Goal: Information Seeking & Learning: Check status

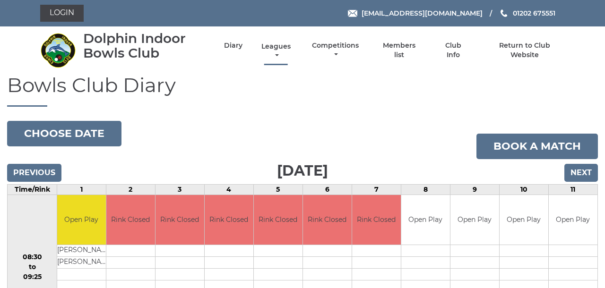
click at [288, 47] on link "Leagues" at bounding box center [276, 51] width 34 height 18
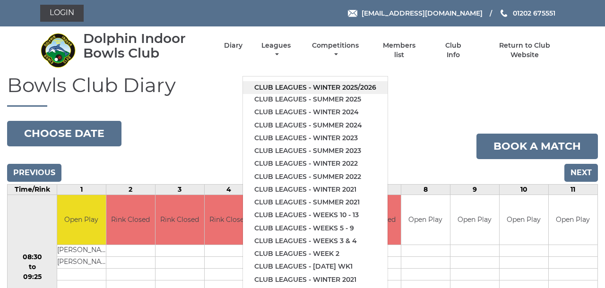
click at [302, 83] on link "Club leagues - Winter 2025/2026" at bounding box center [315, 87] width 145 height 13
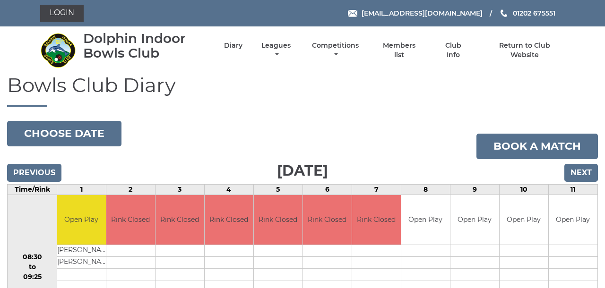
click at [302, 83] on h1 "Bowls Club Diary" at bounding box center [302, 90] width 591 height 33
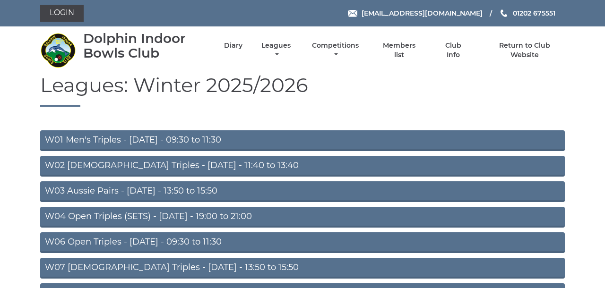
drag, startPoint x: 0, startPoint y: 0, endPoint x: 483, endPoint y: 77, distance: 489.4
click at [373, 96] on h1 "Leagues: Winter 2025/2026" at bounding box center [302, 90] width 524 height 33
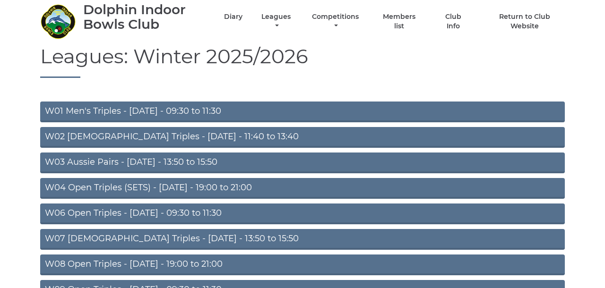
scroll to position [34, 0]
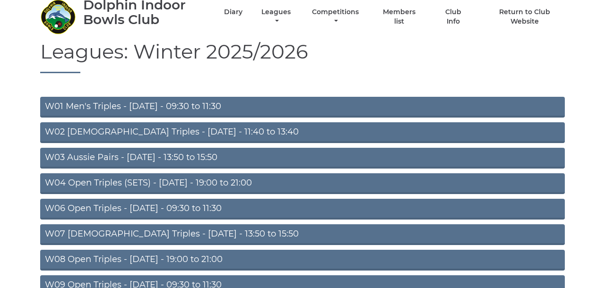
click at [144, 208] on link "W06 Open Triples - Tuesday - 09:30 to 11:30" at bounding box center [302, 209] width 524 height 21
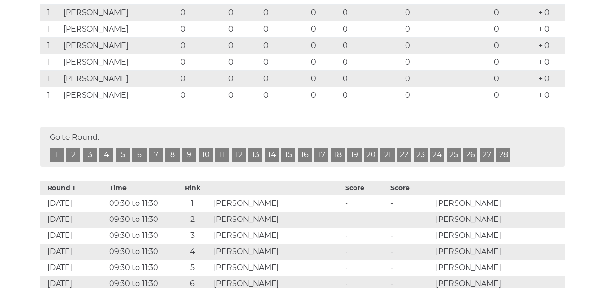
scroll to position [486, 0]
click at [58, 152] on link "1" at bounding box center [57, 155] width 14 height 14
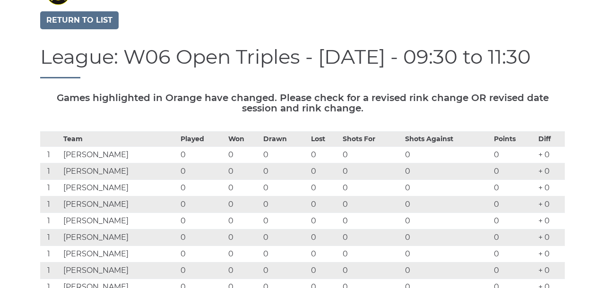
scroll to position [63, 0]
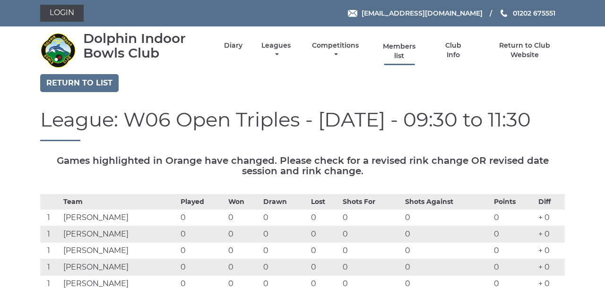
click at [414, 50] on link "Members list" at bounding box center [398, 51] width 43 height 18
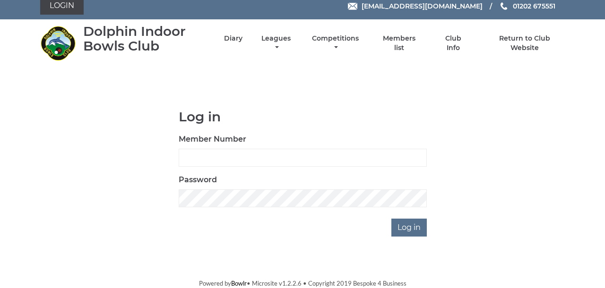
scroll to position [7, 0]
